Goal: Book appointment/travel/reservation

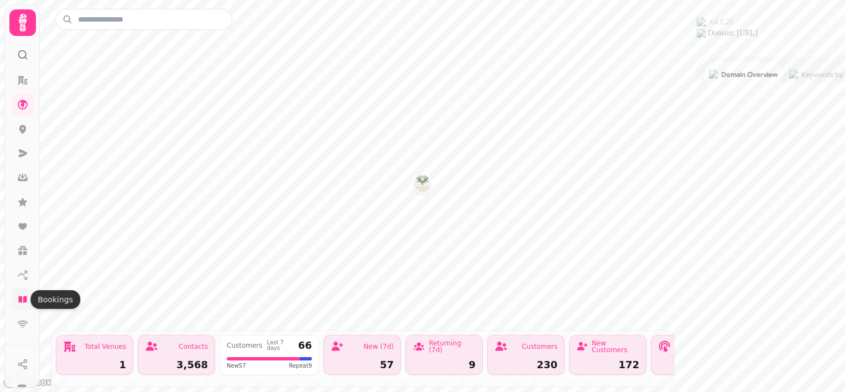
click at [22, 299] on icon at bounding box center [22, 299] width 8 height 7
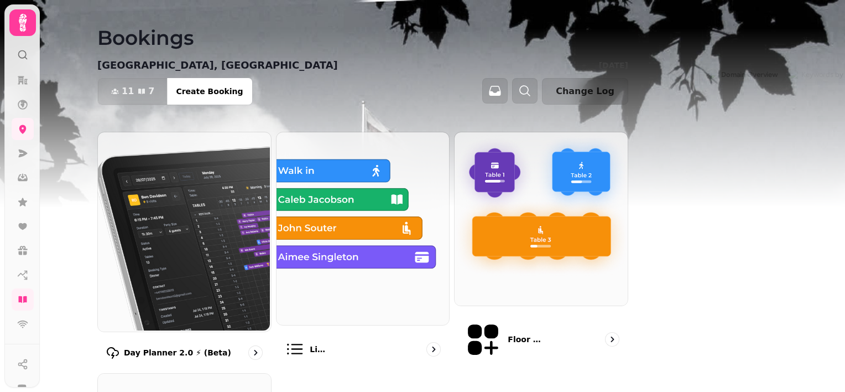
click at [449, 177] on img at bounding box center [362, 227] width 173 height 193
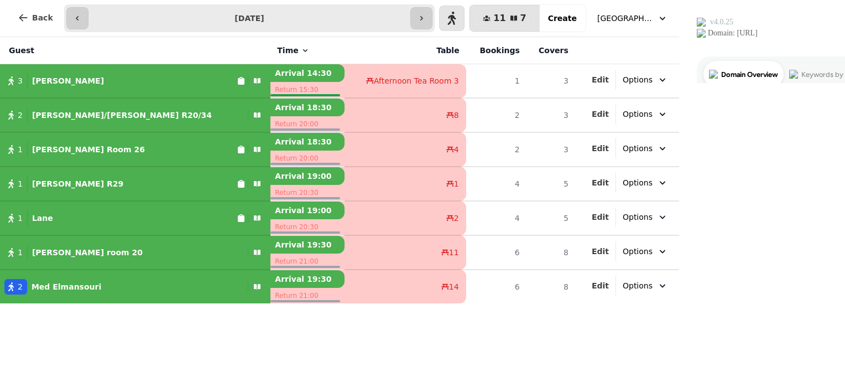
click at [409, 22] on input "**********" at bounding box center [250, 18] width 318 height 18
type input "**********"
